Goal: Transaction & Acquisition: Purchase product/service

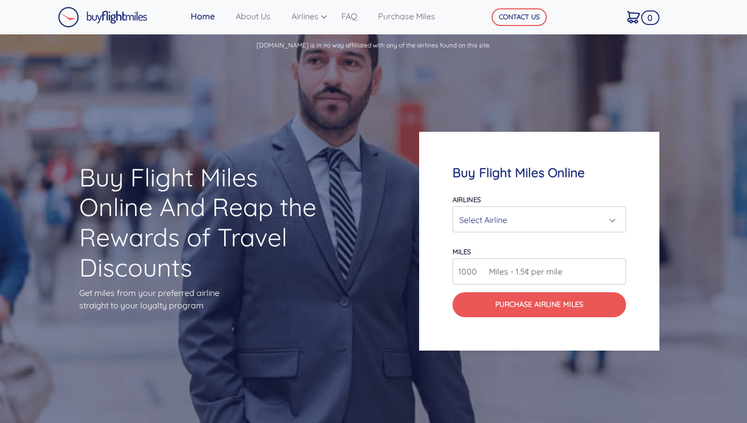
click at [542, 220] on div "Select Airline" at bounding box center [536, 220] width 154 height 20
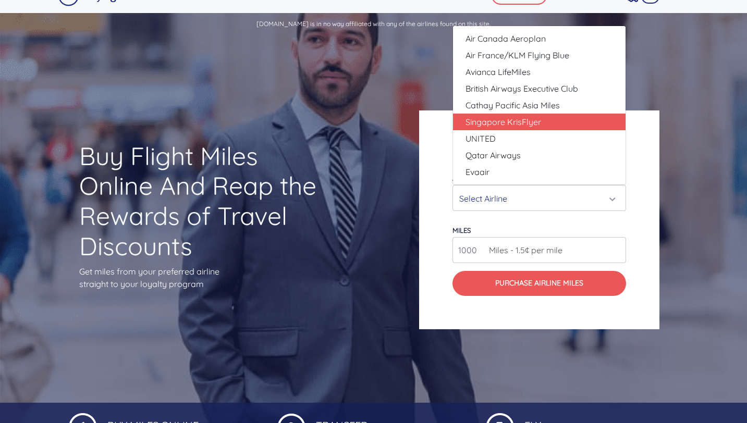
scroll to position [24, 0]
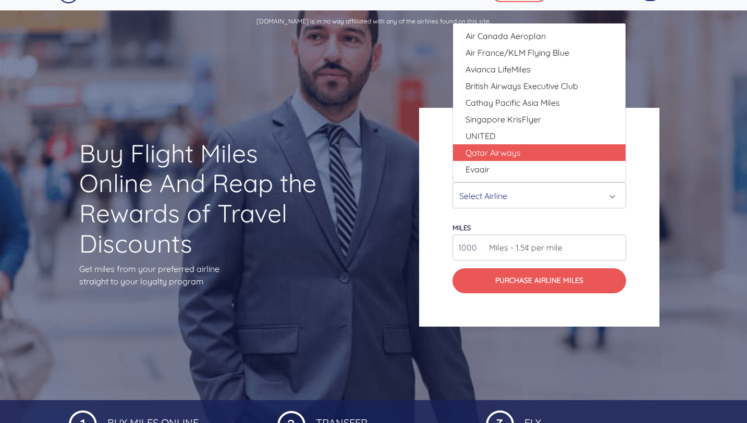
click at [545, 149] on link "Qatar Airways" at bounding box center [539, 152] width 173 height 17
select select "Qatar Airways"
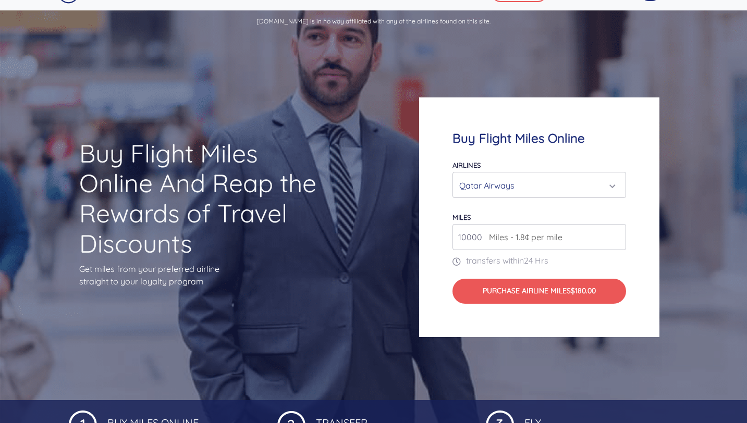
click at [514, 241] on span "Miles - 1.8¢ per mile" at bounding box center [523, 237] width 79 height 13
click at [470, 233] on input "10000" at bounding box center [540, 237] width 174 height 26
click at [614, 236] on input "11000" at bounding box center [540, 237] width 174 height 26
click at [614, 236] on input "12000" at bounding box center [540, 237] width 174 height 26
click at [614, 236] on input "13000" at bounding box center [540, 237] width 174 height 26
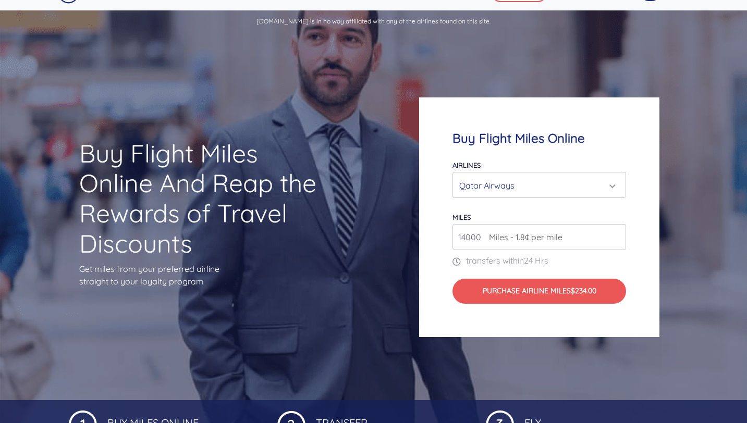
click at [614, 236] on input "14000" at bounding box center [540, 237] width 174 height 26
click at [614, 236] on input "15000" at bounding box center [540, 237] width 174 height 26
click at [614, 236] on input "16000" at bounding box center [540, 237] width 174 height 26
click at [614, 236] on input "17000" at bounding box center [540, 237] width 174 height 26
click at [614, 236] on input "18000" at bounding box center [540, 237] width 174 height 26
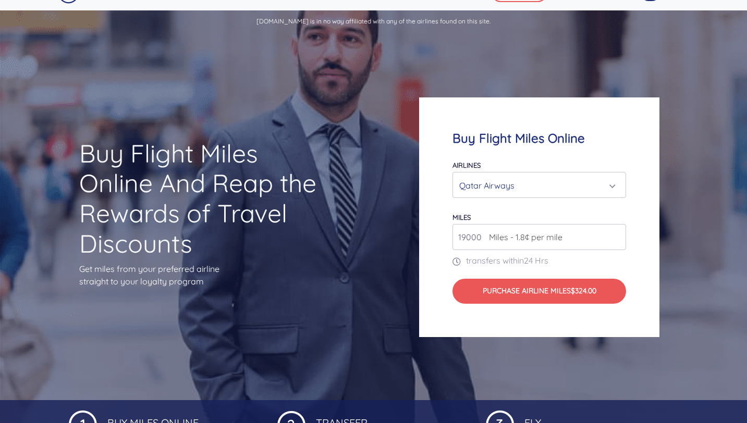
click at [614, 236] on input "19000" at bounding box center [540, 237] width 174 height 26
click at [614, 236] on input "20000" at bounding box center [540, 237] width 174 height 26
click at [613, 242] on input "19000" at bounding box center [540, 237] width 174 height 26
click at [616, 235] on input "20000" at bounding box center [540, 237] width 174 height 26
click at [616, 235] on input "21000" at bounding box center [540, 237] width 174 height 26
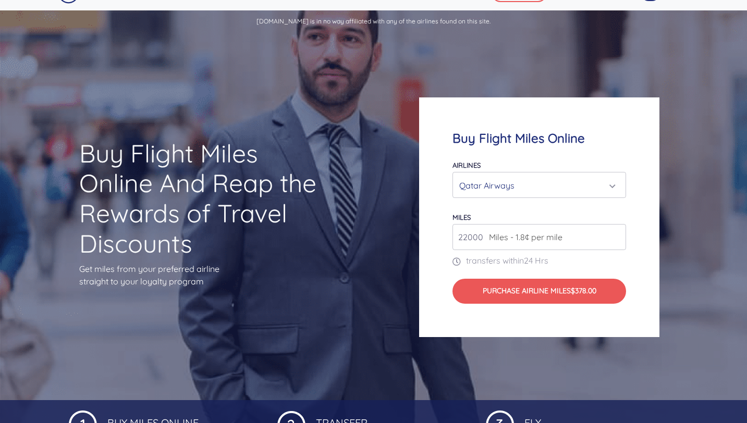
type input "22000"
click at [616, 235] on input "22000" at bounding box center [540, 237] width 174 height 26
